Goal: Download file/media

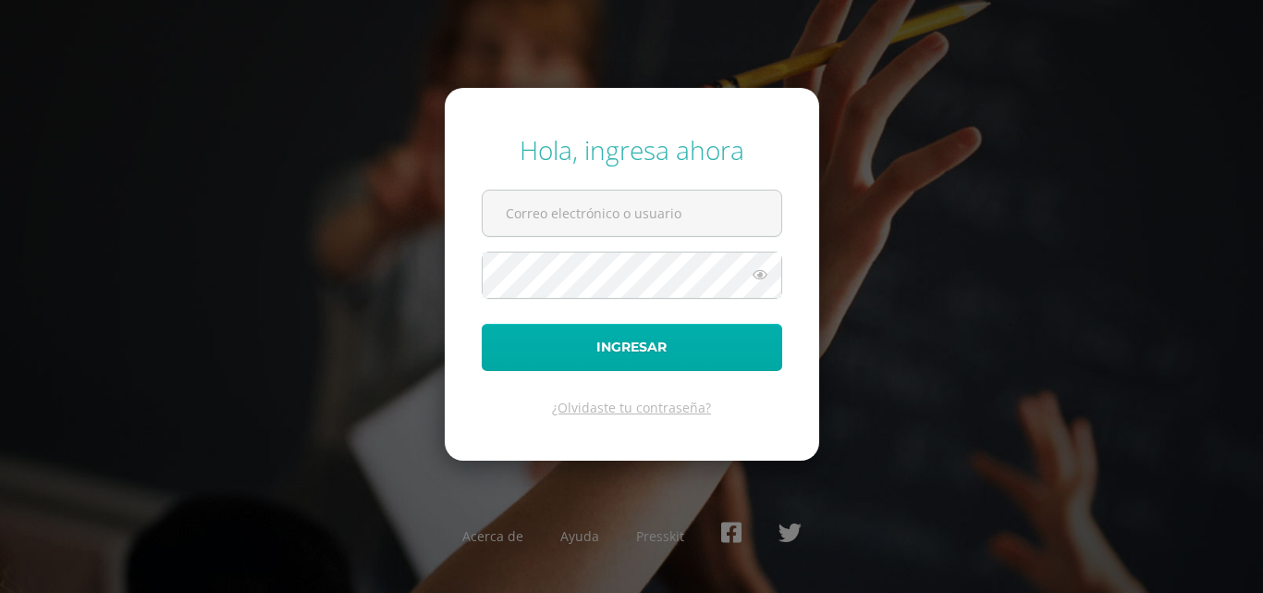
type input "[EMAIL_ADDRESS][DOMAIN_NAME]"
click at [570, 343] on button "Ingresar" at bounding box center [632, 347] width 300 height 47
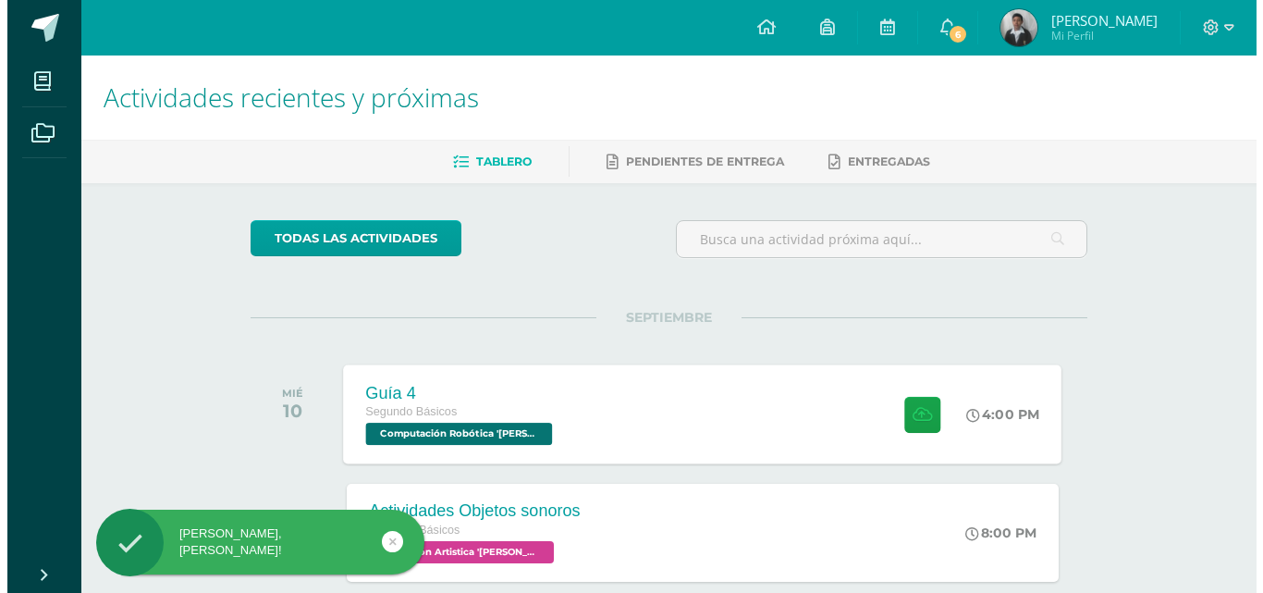
scroll to position [92, 0]
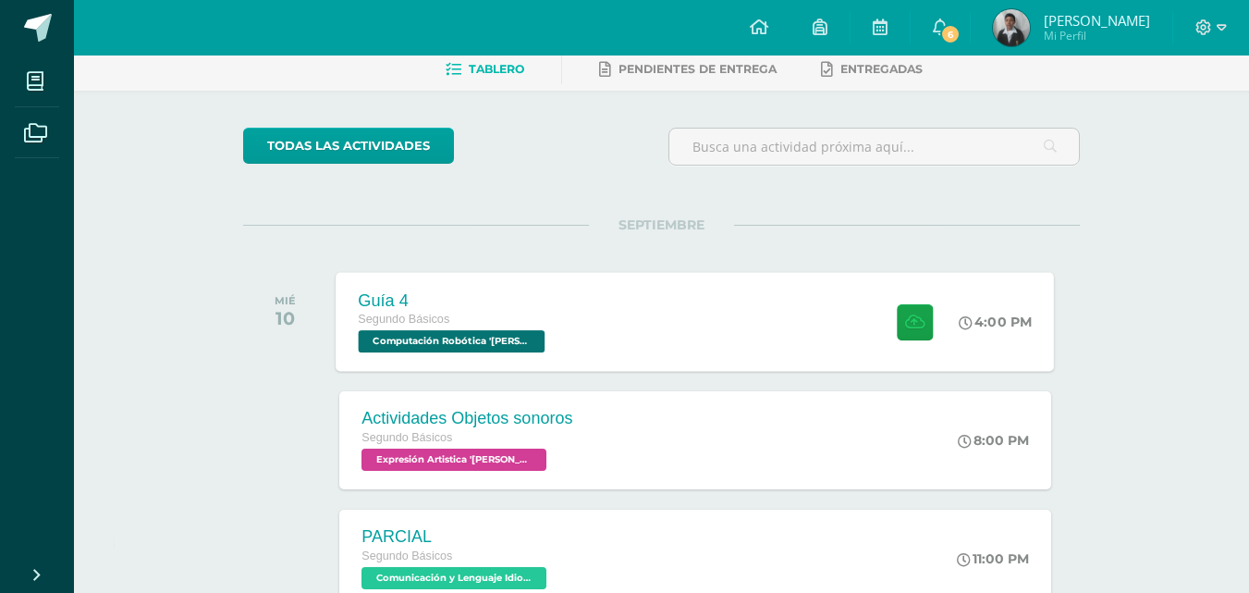
click at [600, 318] on div "Guía 4 Segundo Básicos Computación Robótica '[PERSON_NAME]' 4:00 PM Guía 4 Comp…" at bounding box center [696, 321] width 718 height 99
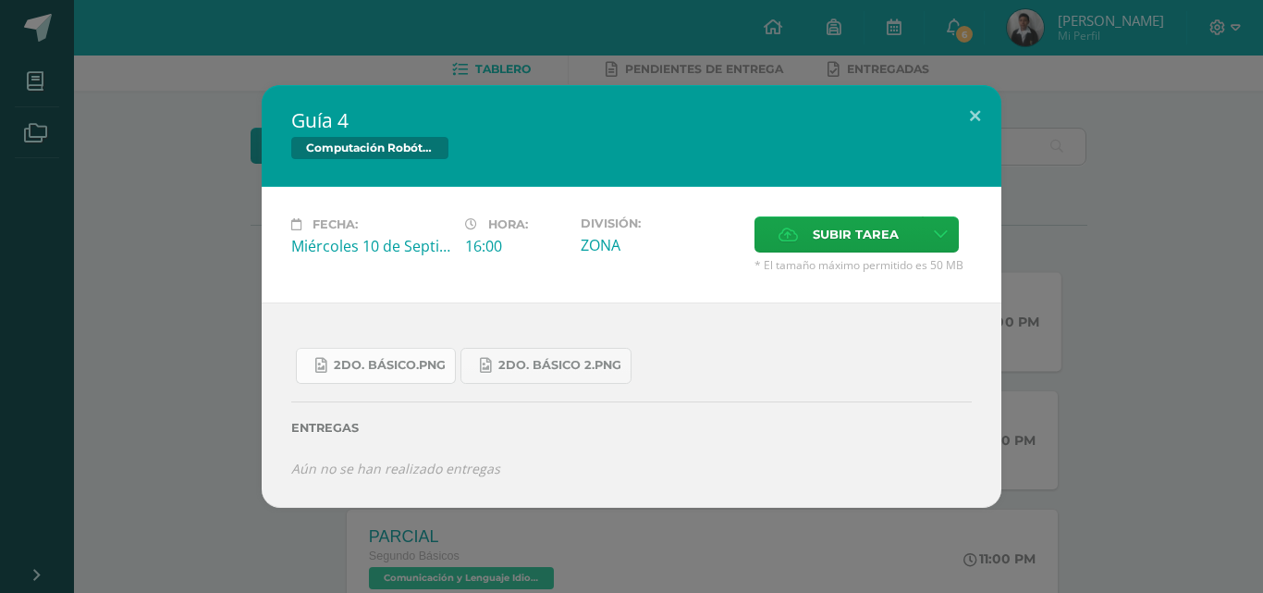
click at [412, 376] on link "2do. Básico.png" at bounding box center [376, 366] width 160 height 36
